Goal: Entertainment & Leisure: Consume media (video, audio)

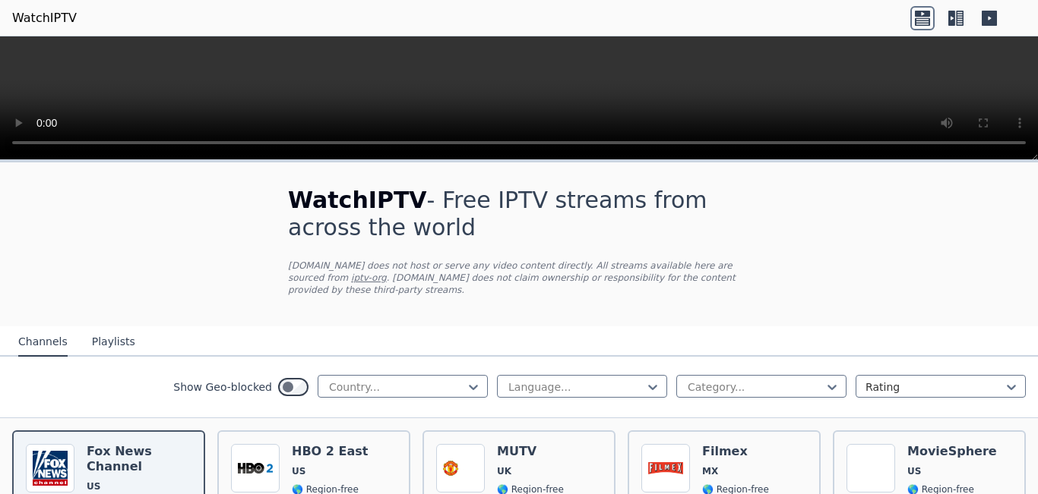
click at [466, 380] on icon at bounding box center [473, 387] width 15 height 15
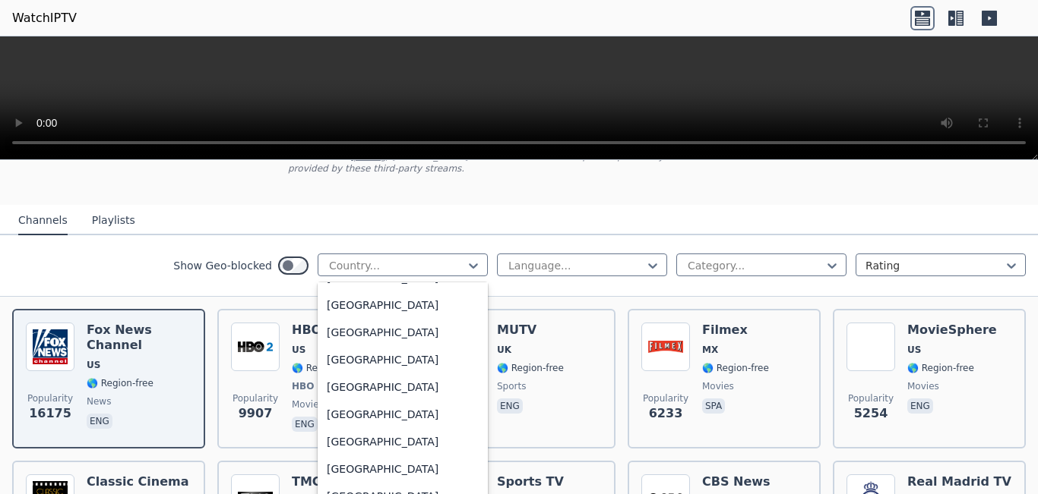
scroll to position [1610, 0]
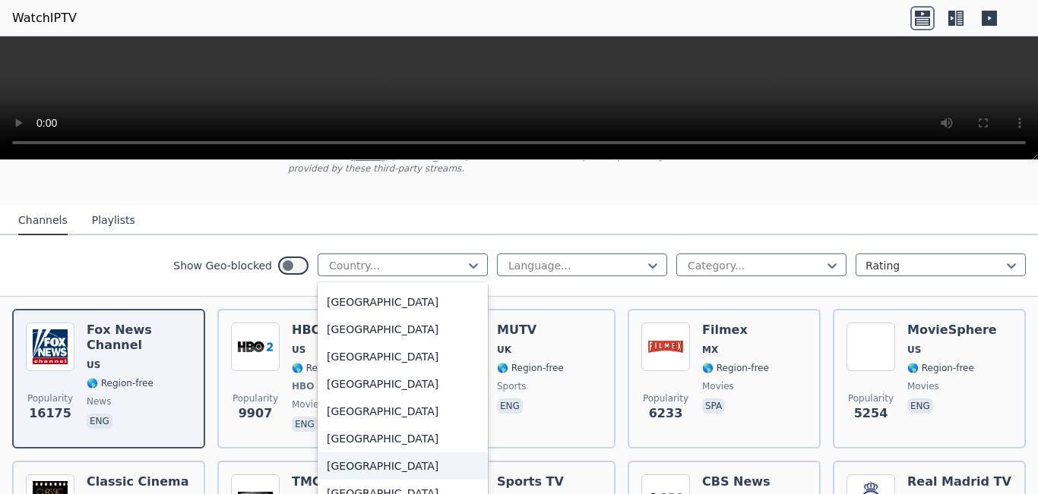
click at [415, 470] on div "[GEOGRAPHIC_DATA]" at bounding box center [402, 466] width 170 height 27
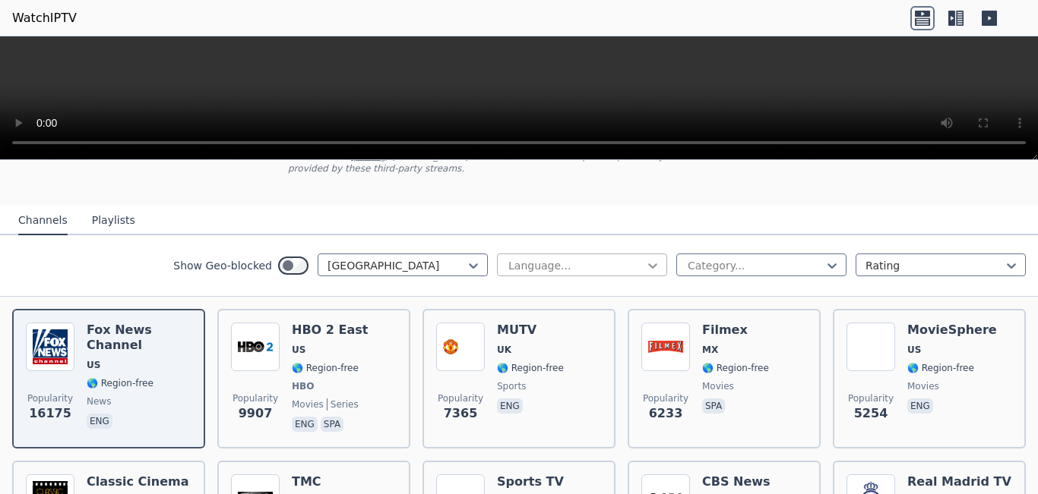
click at [648, 264] on icon at bounding box center [652, 266] width 9 height 5
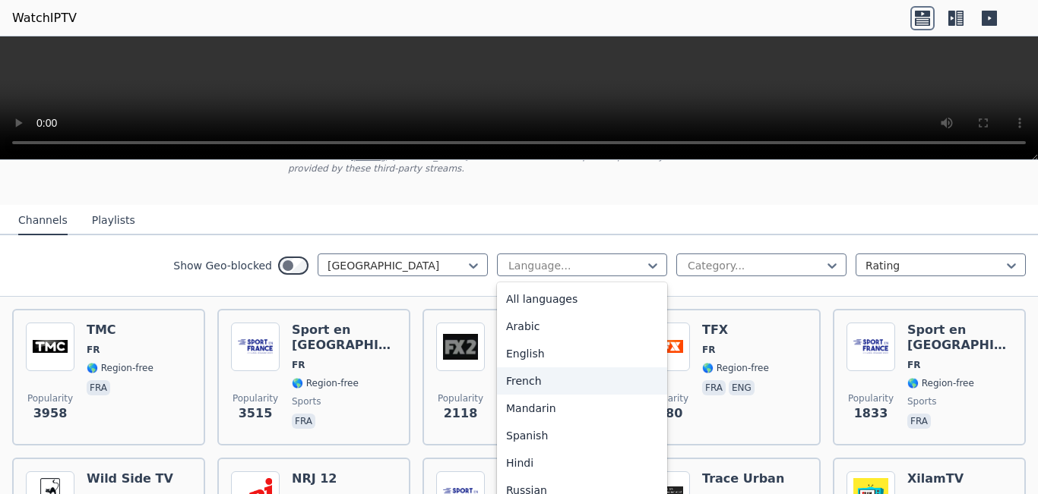
click at [563, 368] on div "French" at bounding box center [582, 381] width 170 height 27
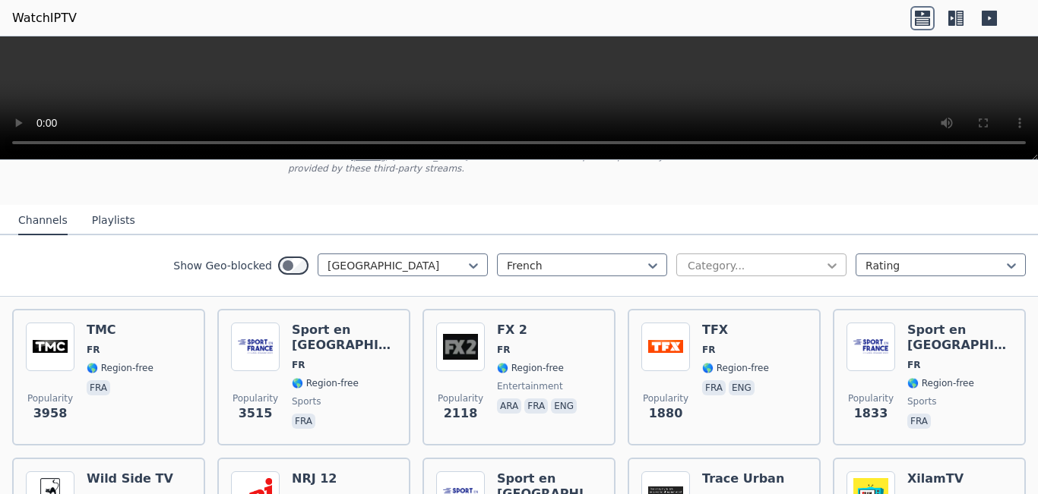
click at [827, 264] on icon at bounding box center [831, 266] width 9 height 5
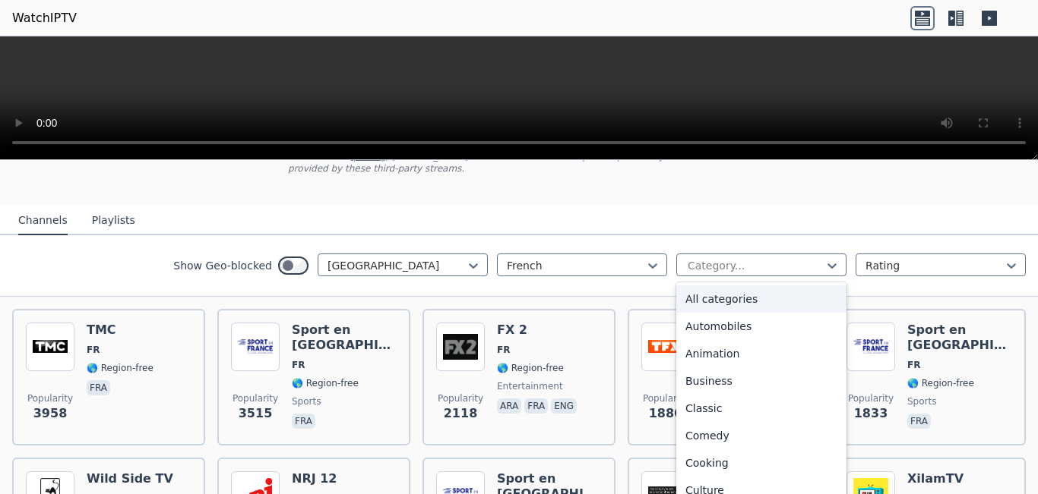
click at [726, 292] on div "All categories" at bounding box center [761, 299] width 170 height 27
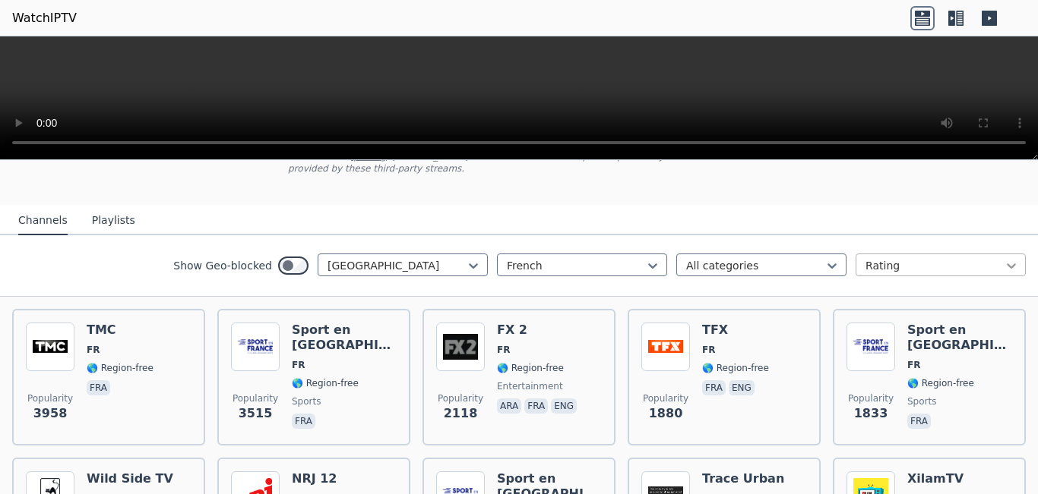
click at [1003, 258] on icon at bounding box center [1010, 265] width 15 height 15
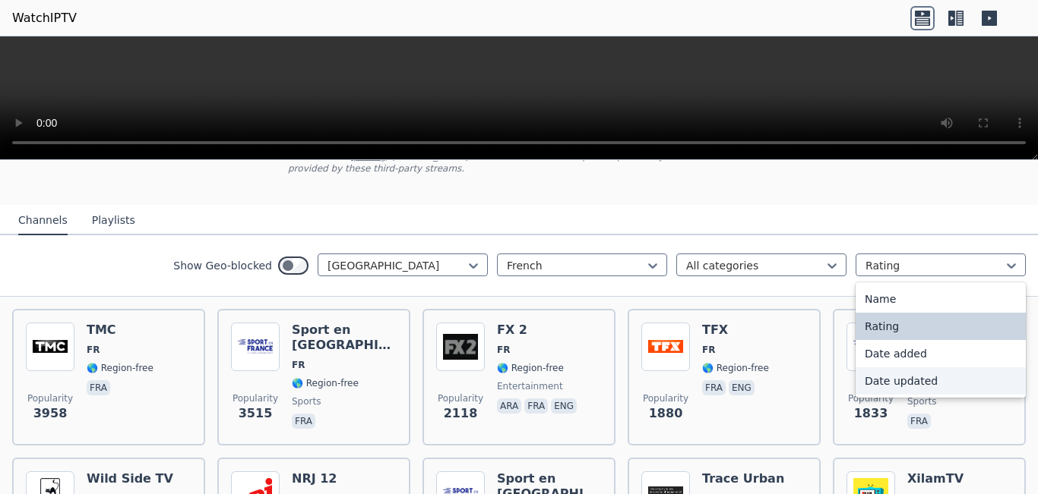
click at [933, 368] on div "Date updated" at bounding box center [940, 381] width 170 height 27
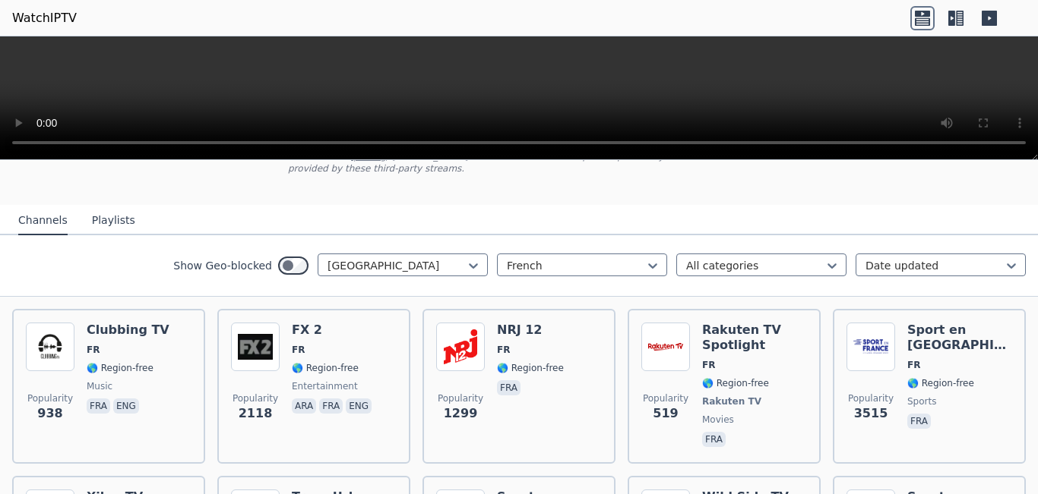
scroll to position [152, 0]
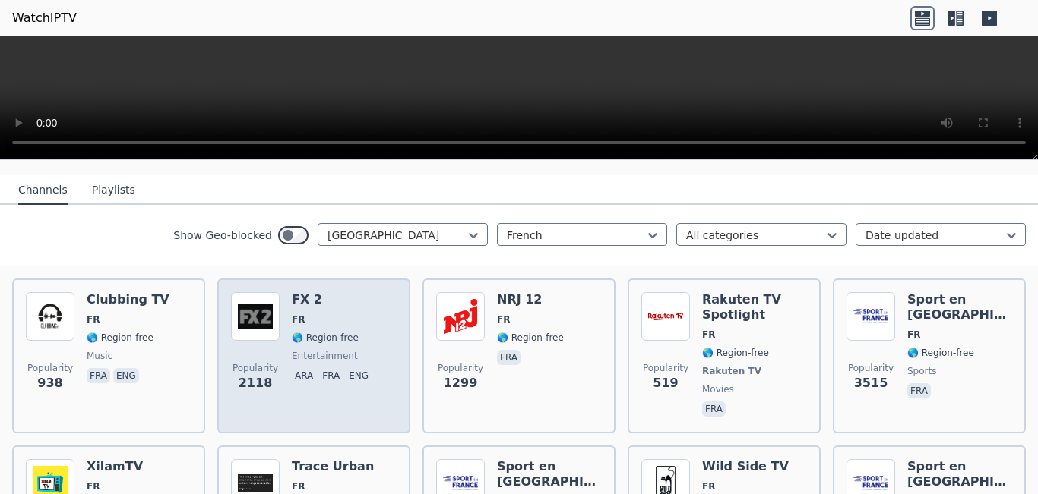
click at [310, 350] on span "entertainment" at bounding box center [325, 356] width 66 height 12
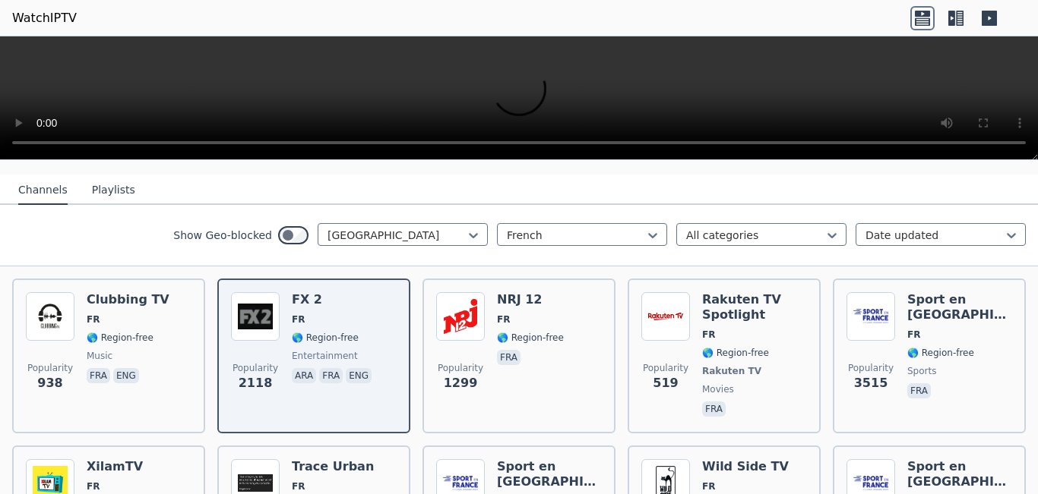
scroll to position [122, 0]
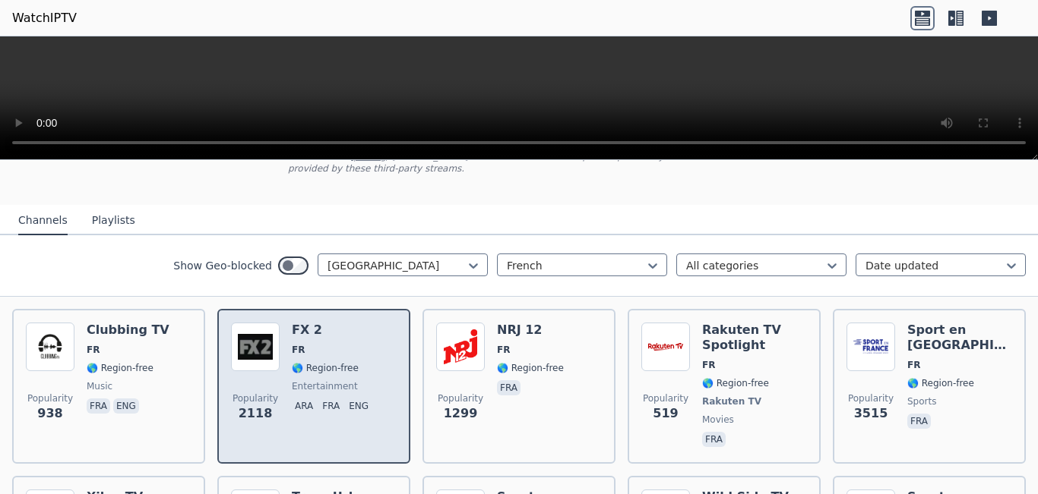
click at [328, 381] on span "entertainment" at bounding box center [325, 387] width 66 height 12
click at [309, 362] on span "🌎 Region-free" at bounding box center [325, 368] width 67 height 12
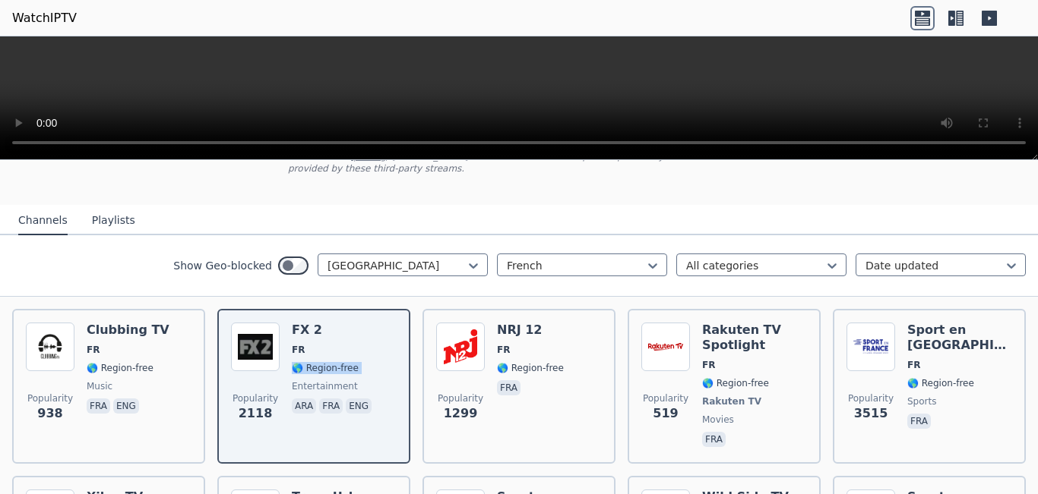
scroll to position [152, 0]
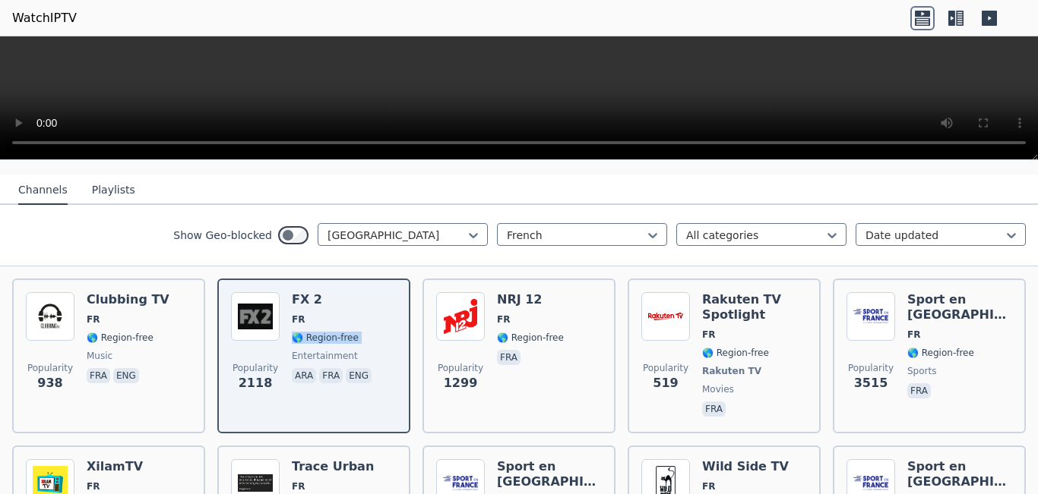
click at [981, 123] on video at bounding box center [519, 98] width 1038 height 124
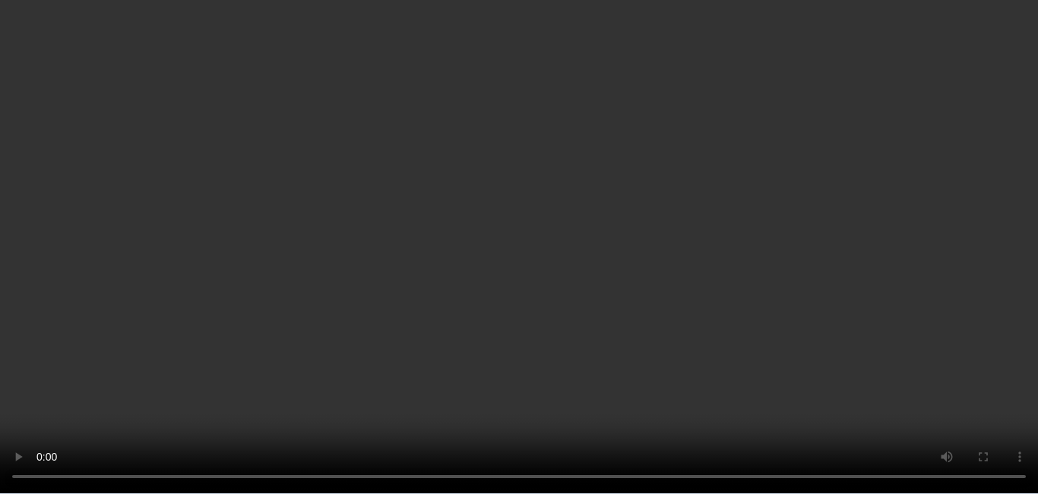
click at [981, 123] on video at bounding box center [519, 247] width 1038 height 494
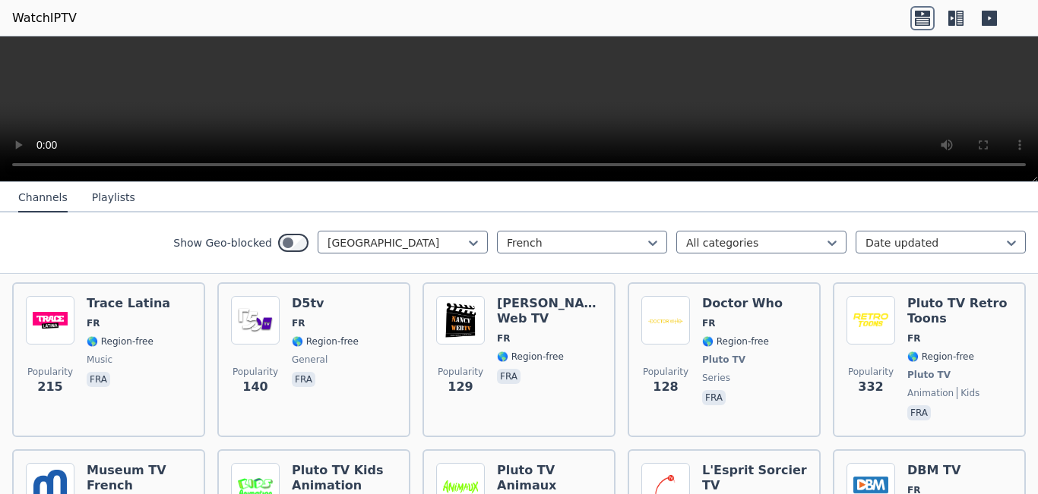
scroll to position [760, 0]
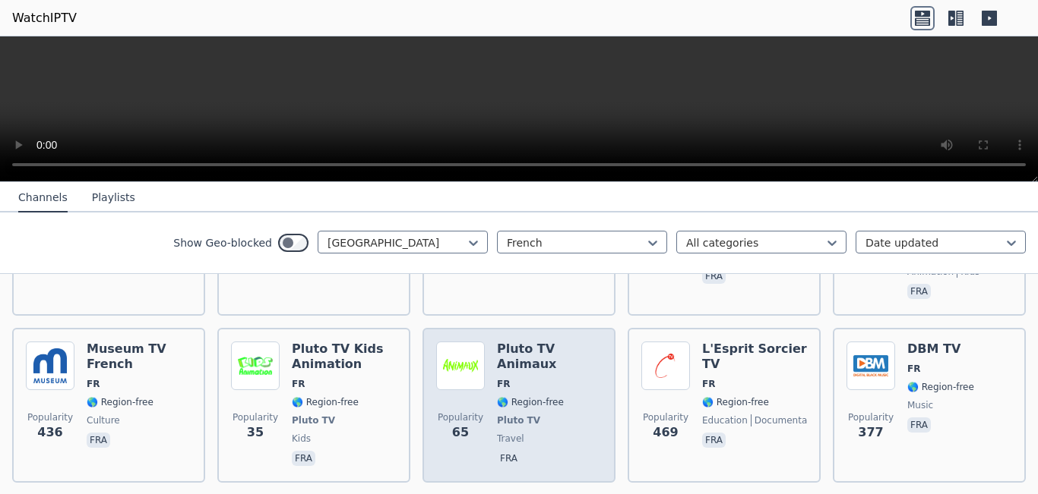
click at [499, 415] on span "Pluto TV" at bounding box center [518, 421] width 43 height 12
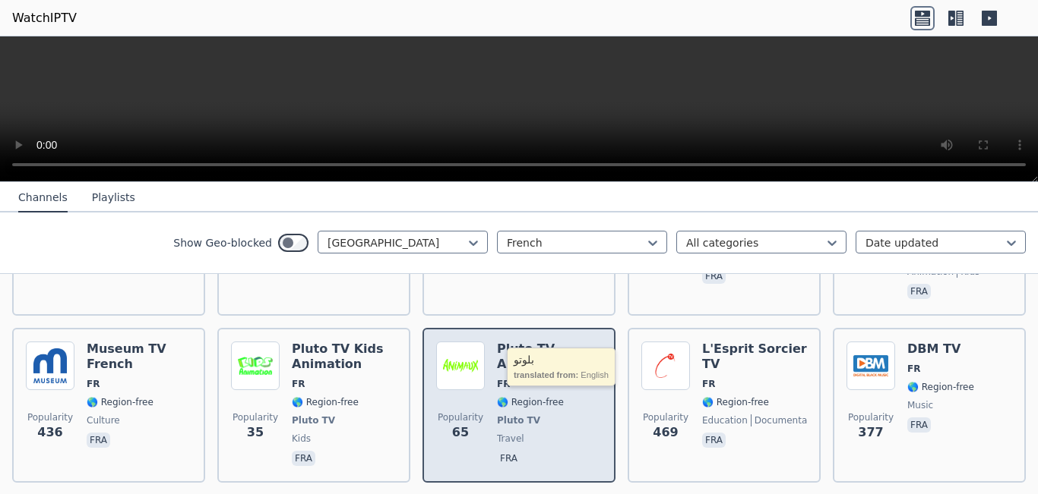
click at [499, 415] on span "Pluto TV" at bounding box center [518, 421] width 43 height 12
click at [485, 395] on div "Popularity 65 Pluto TV Animaux FR 🌎 Region-free Pluto TV travel fra" at bounding box center [519, 406] width 166 height 128
